Goal: Information Seeking & Learning: Learn about a topic

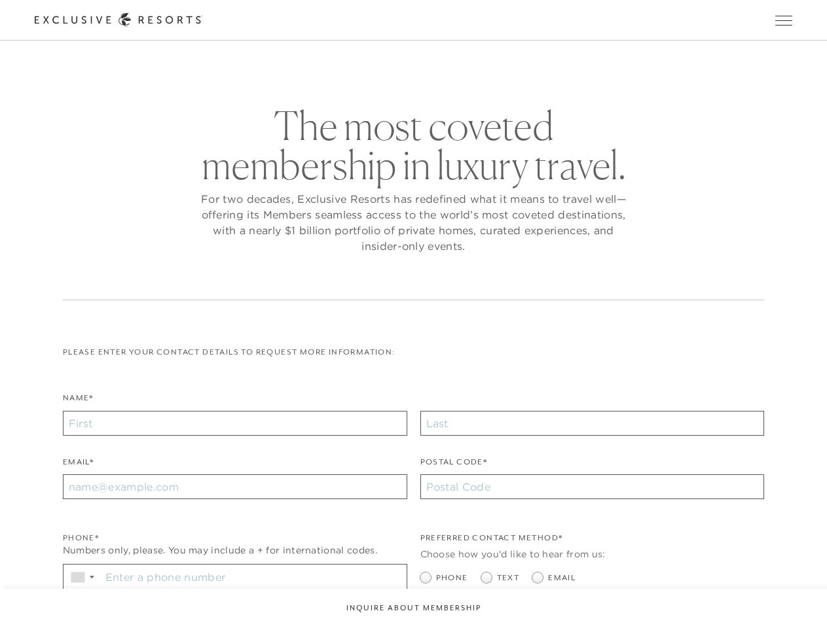
checkbox input "false"
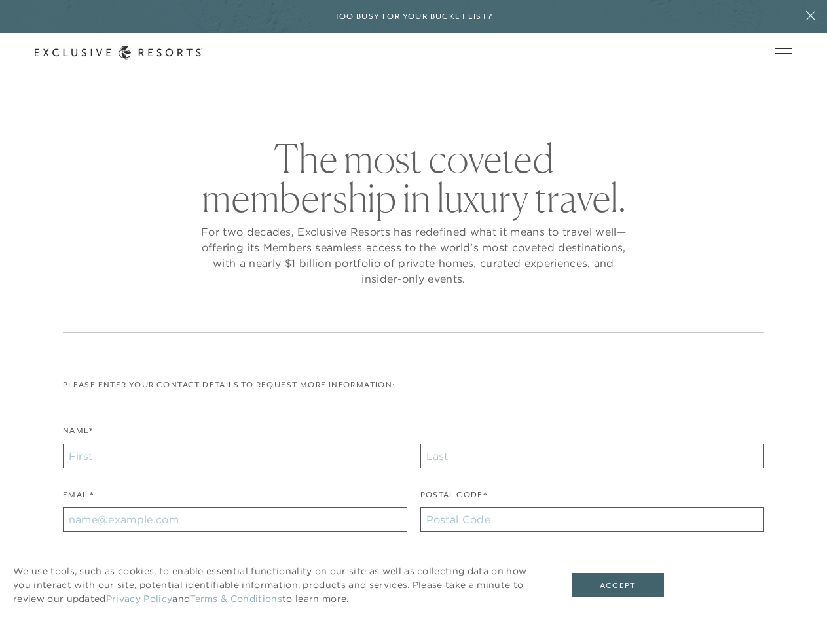
click at [413, 314] on div "The most coveted membership in luxury travel. For two decades, Exclusive Resort…" at bounding box center [413, 236] width 701 height 194
click at [413, 16] on h6 "Too busy for your bucket list?" at bounding box center [413, 16] width 158 height 12
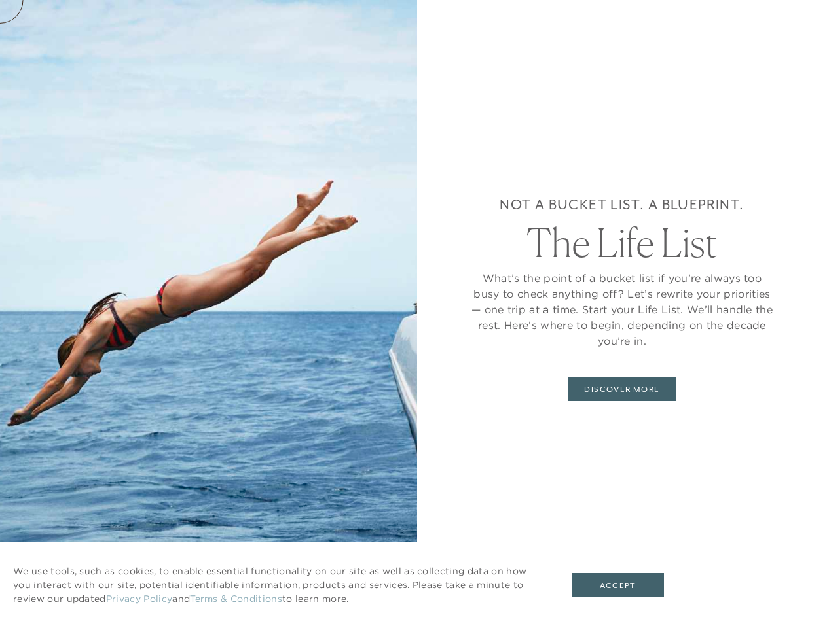
click at [810, 16] on div "Not a bucket list. A blueprint. The Life List What’s the point of a bucket list…" at bounding box center [622, 314] width 410 height 628
click at [787, 53] on div "Not a bucket list. A blueprint. The Life List What’s the point of a bucket list…" at bounding box center [622, 314] width 410 height 628
click at [787, 94] on div "Not a bucket list. A blueprint. The Life List What’s the point of a bucket list…" at bounding box center [622, 314] width 410 height 628
click at [626, 586] on button "Accept" at bounding box center [618, 585] width 92 height 25
